Goal: Task Accomplishment & Management: Use online tool/utility

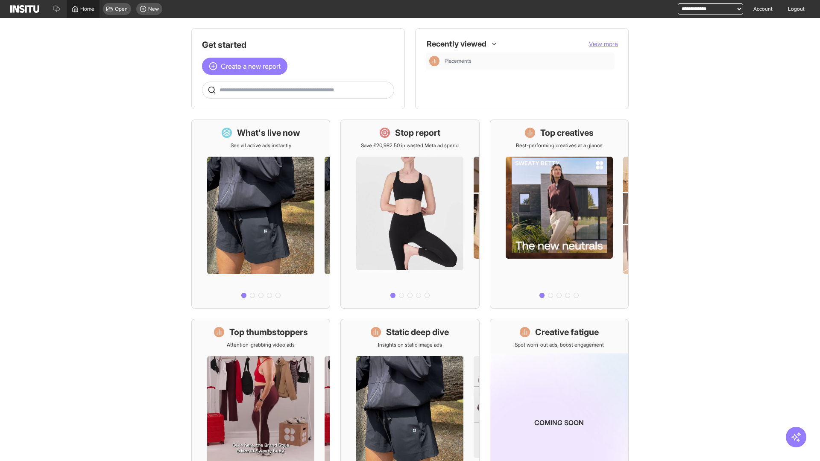
click at [83, 9] on span "Home" at bounding box center [87, 9] width 14 height 7
click at [247, 66] on span "Create a new report" at bounding box center [251, 66] width 60 height 10
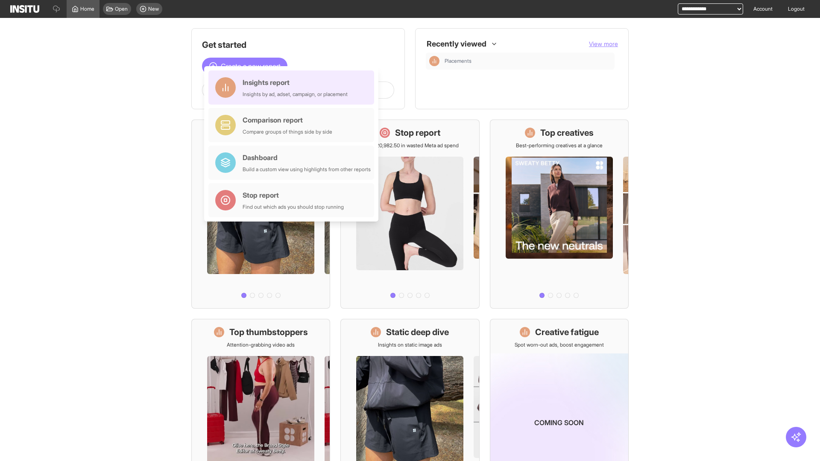
click at [293, 88] on div "Insights report Insights by ad, adset, campaign, or placement" at bounding box center [295, 87] width 105 height 20
